Goal: Task Accomplishment & Management: Manage account settings

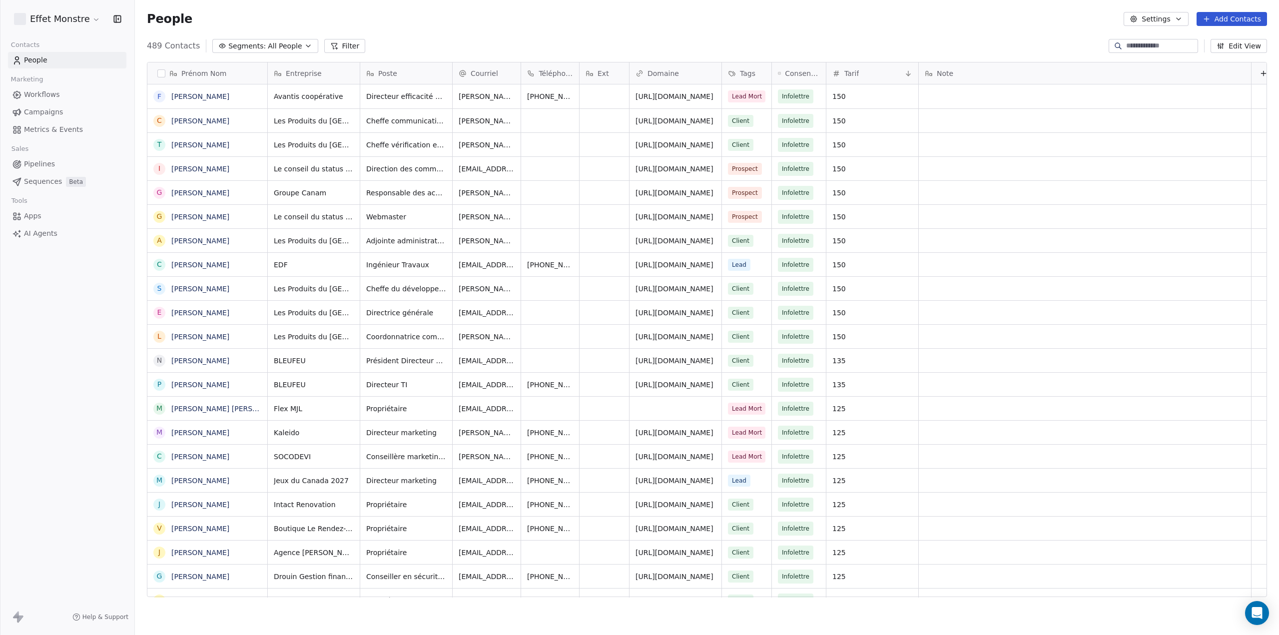
scroll to position [551, 1136]
click at [164, 71] on button "button" at bounding box center [161, 73] width 8 height 8
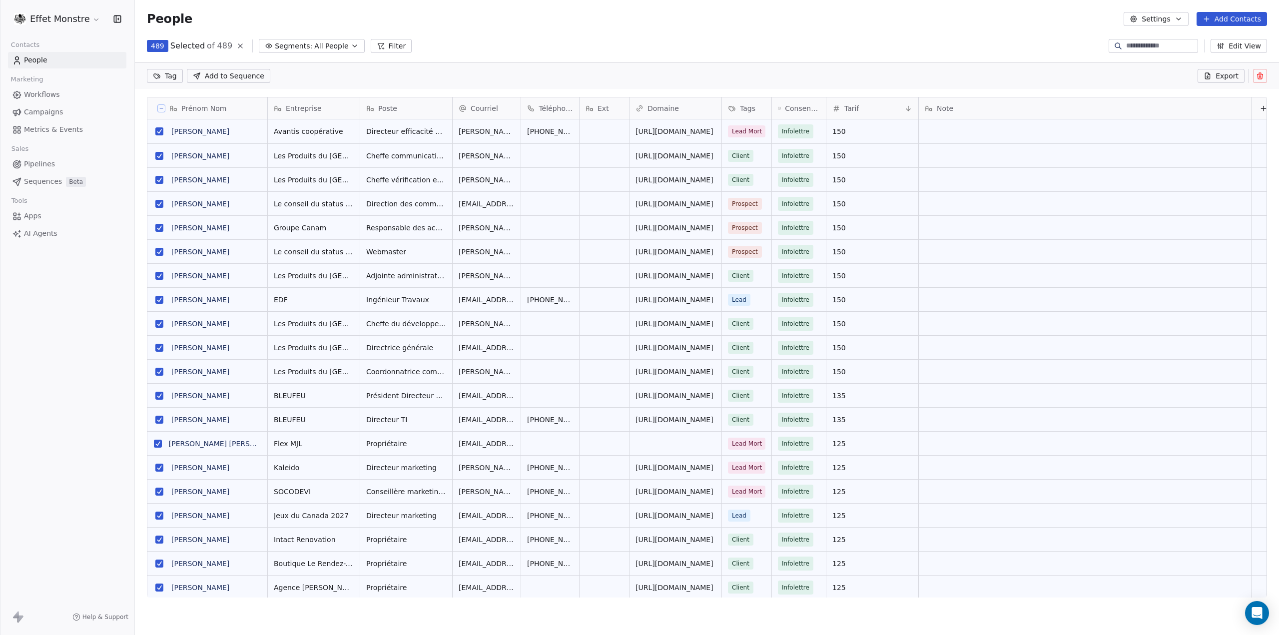
scroll to position [516, 1136]
click at [1222, 76] on span "Export" at bounding box center [1226, 76] width 23 height 10
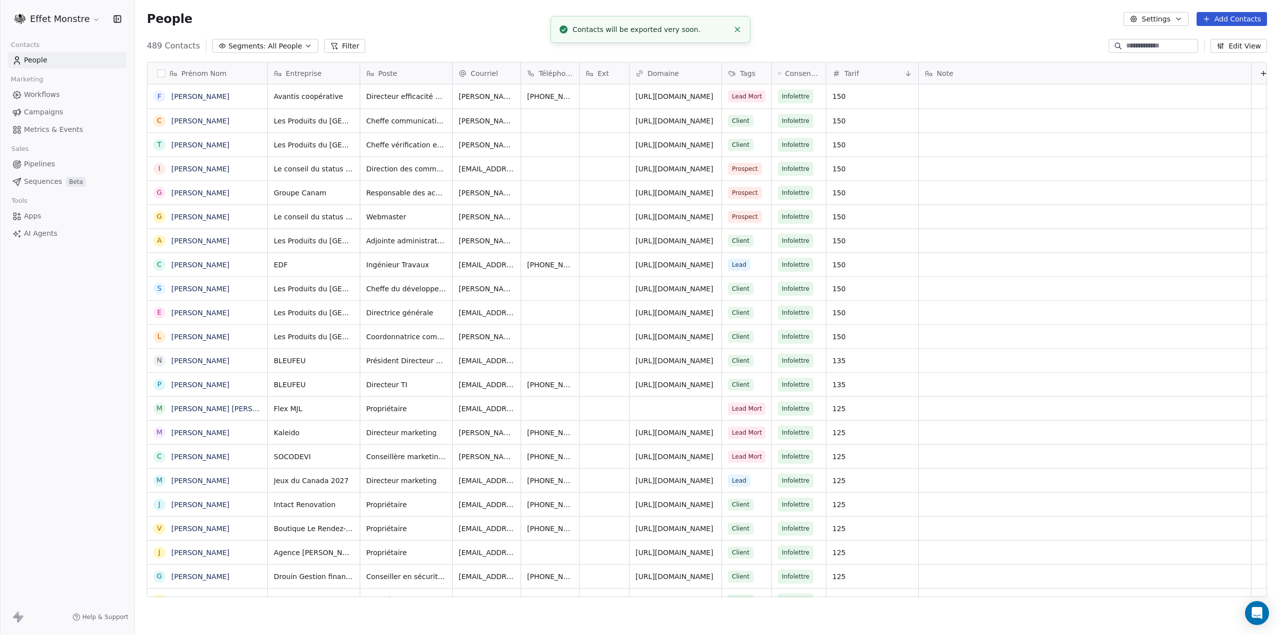
scroll to position [551, 1136]
click at [66, 22] on html "Effet Monstre Contacts People Marketing Workflows Campaigns Metrics & Events Sa…" at bounding box center [639, 317] width 1279 height 635
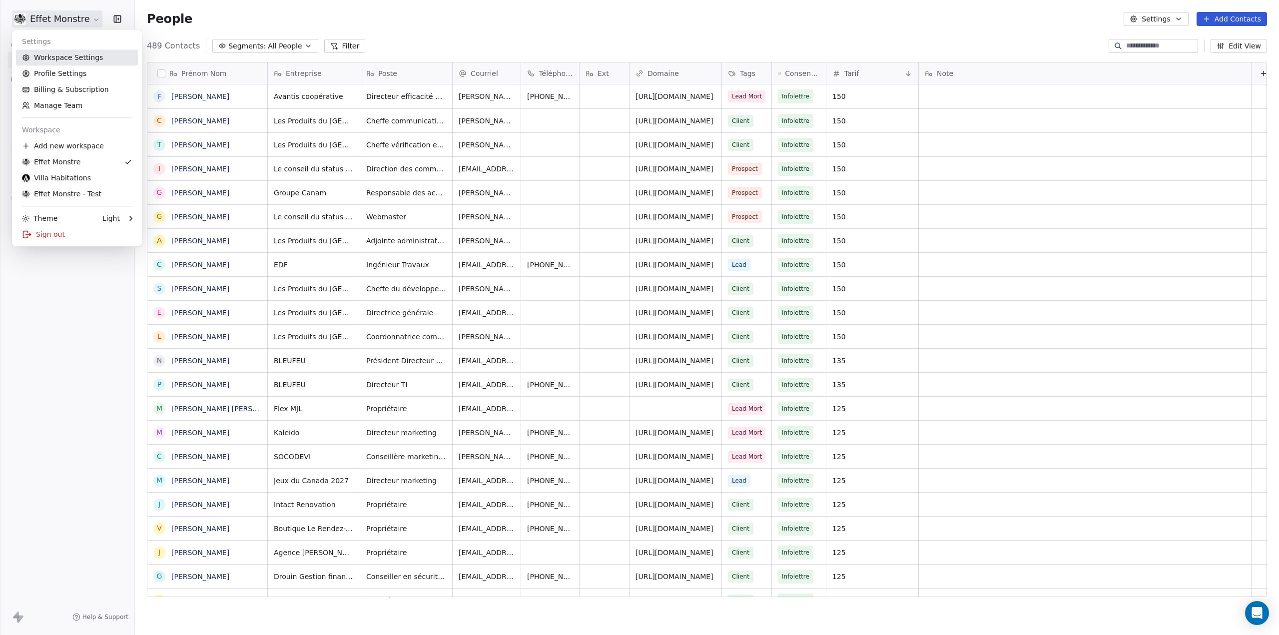
click at [71, 55] on link "Workspace Settings" at bounding box center [77, 57] width 122 height 16
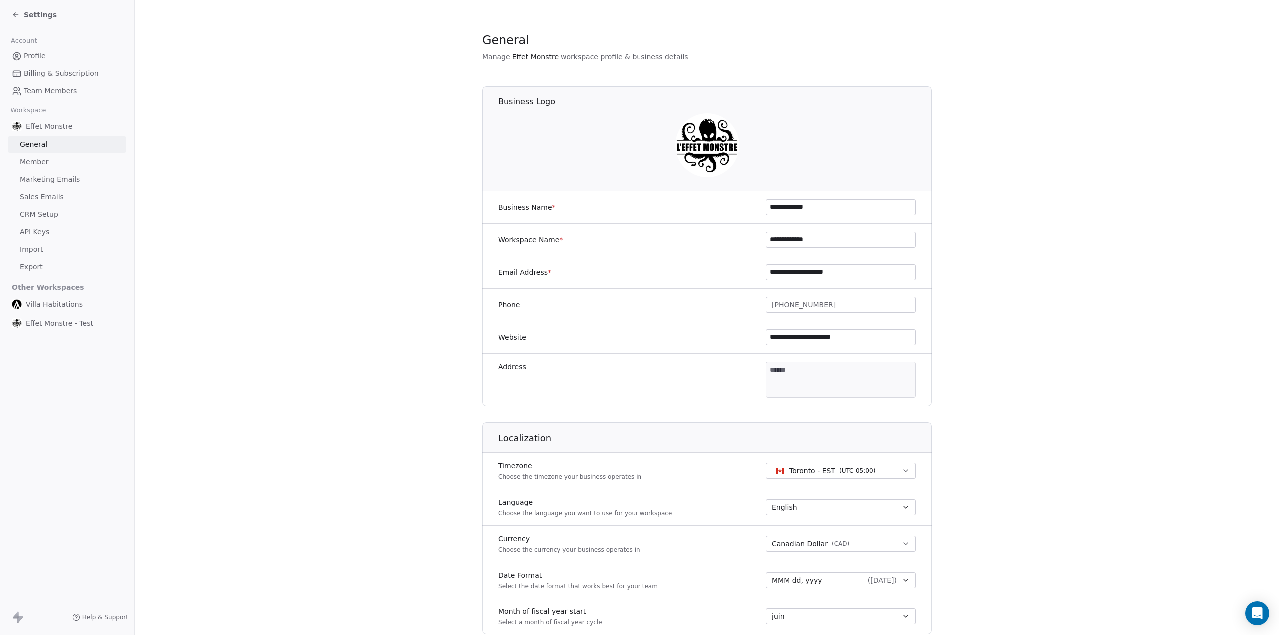
click at [28, 267] on span "Export" at bounding box center [31, 267] width 23 height 10
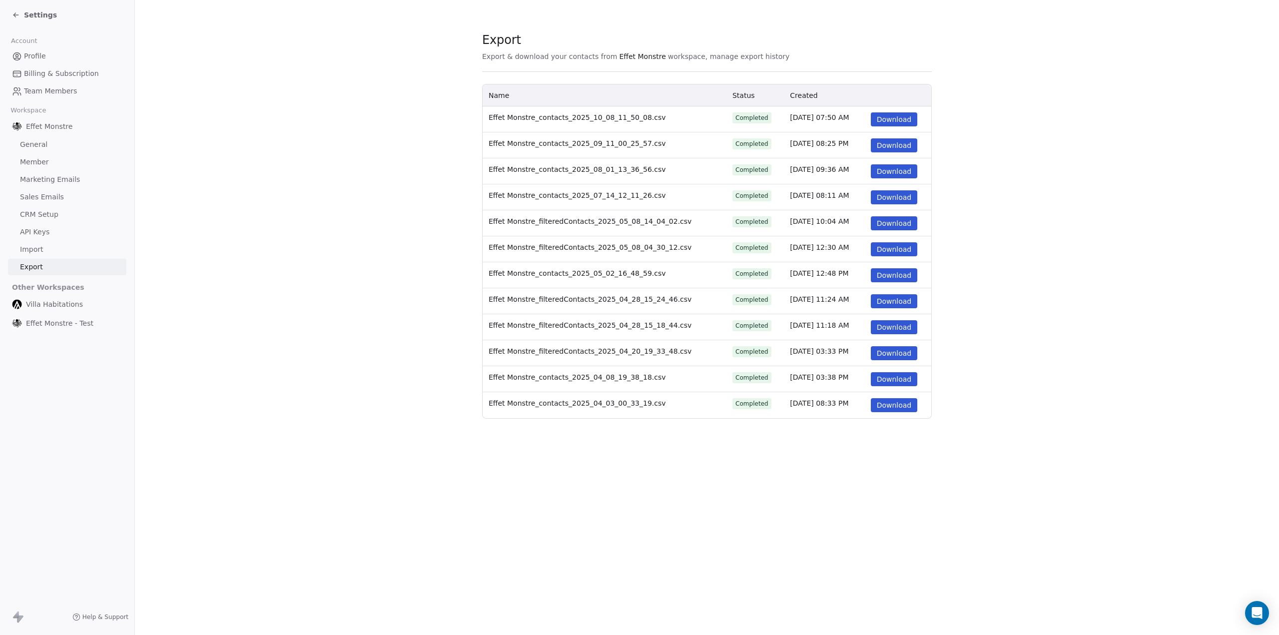
click at [891, 121] on button "Download" at bounding box center [894, 119] width 47 height 14
